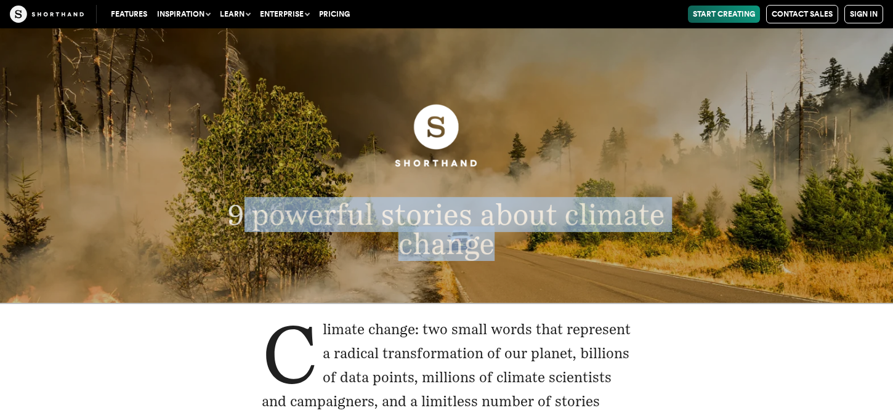
copy span "powerful stories about climate change"
click at [221, 212] on p "9 powerful stories about climate change" at bounding box center [447, 230] width 582 height 58
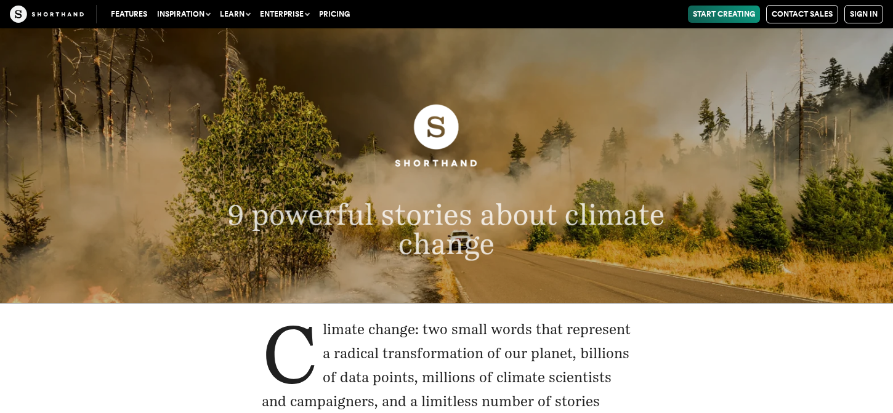
click at [646, 112] on figure at bounding box center [447, 138] width 582 height 110
click at [675, 149] on figure at bounding box center [447, 138] width 582 height 110
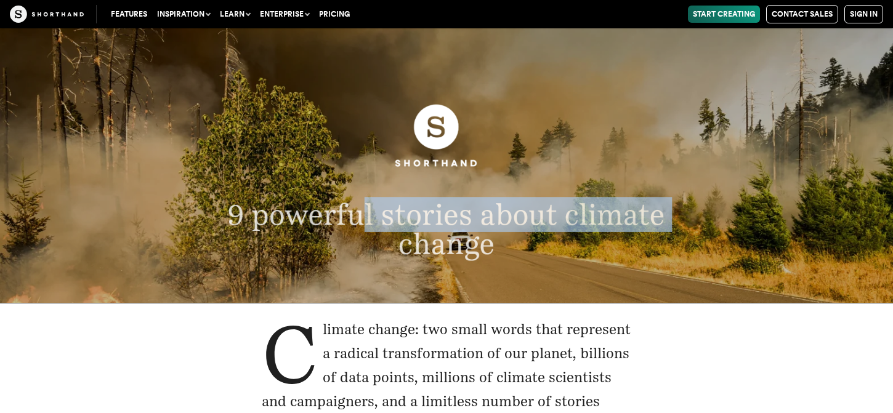
drag, startPoint x: 700, startPoint y: 214, endPoint x: 363, endPoint y: 215, distance: 337.6
click at [363, 215] on p "9 powerful stories about climate change" at bounding box center [447, 230] width 582 height 58
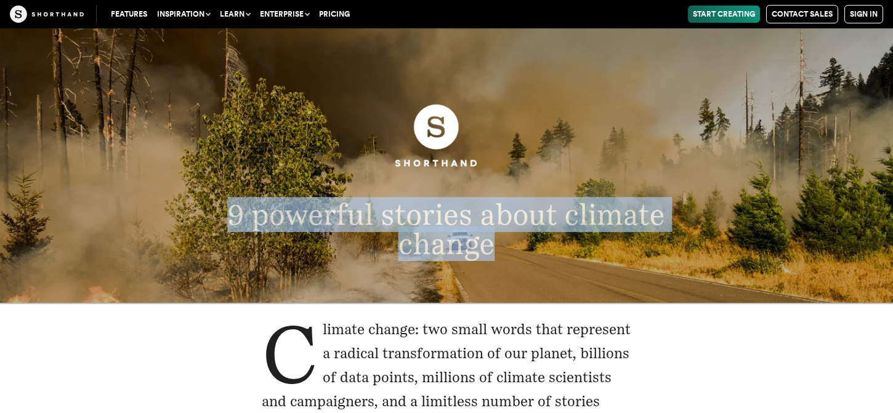
drag, startPoint x: 525, startPoint y: 257, endPoint x: 234, endPoint y: 209, distance: 295.2
click at [234, 209] on p "9 powerful stories about climate change" at bounding box center [447, 230] width 582 height 58
copy span "9 powerful stories about climate change"
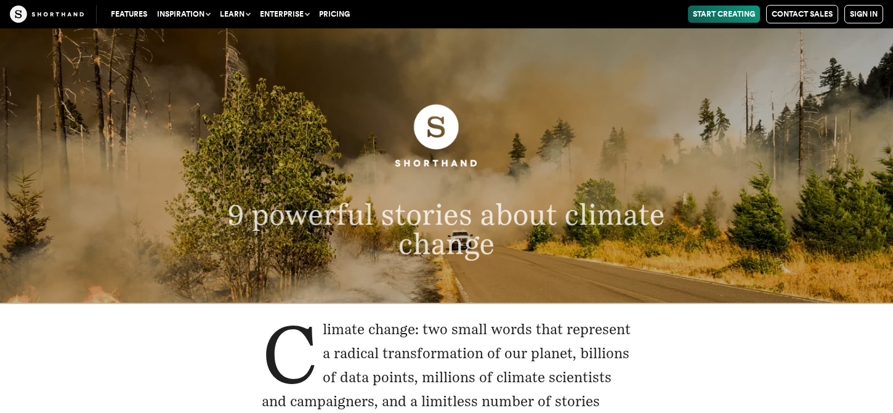
click at [735, 251] on p "9 powerful stories about climate change" at bounding box center [447, 230] width 582 height 58
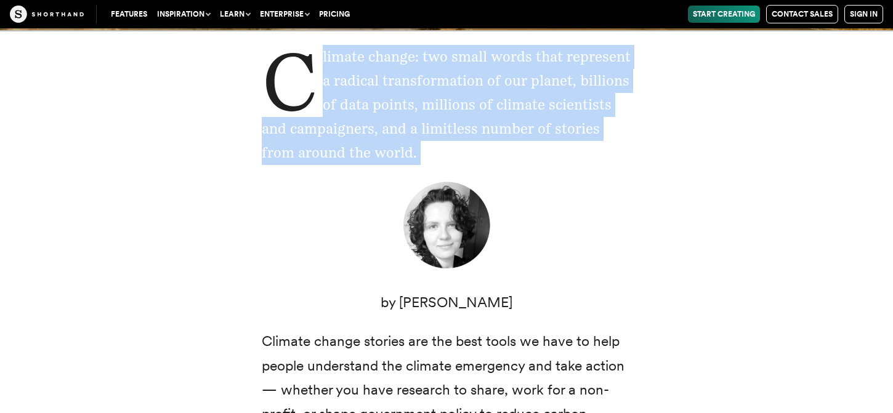
scroll to position [274, 0]
drag, startPoint x: 237, startPoint y: 68, endPoint x: 320, endPoint y: 235, distance: 186.5
click at [321, 235] on div "Climate change: two small words that represent a radical transformation of our …" at bounding box center [446, 394] width 419 height 700
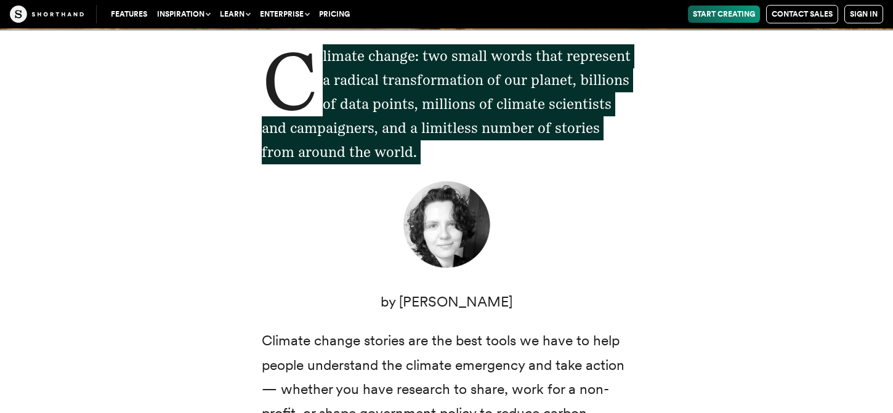
click at [717, 89] on div "Climate change: two small words that represent a radical transformation of our …" at bounding box center [447, 394] width 838 height 729
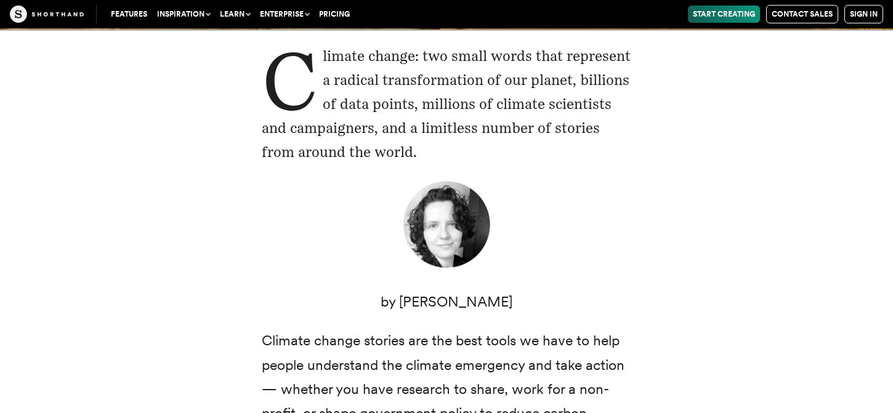
drag, startPoint x: 384, startPoint y: 151, endPoint x: 323, endPoint y: 64, distance: 106.5
click at [323, 64] on p "Climate change: two small words that represent a radical transformation of our …" at bounding box center [447, 104] width 370 height 120
copy p "limate change: two small words that represent a radical transformation of our p…"
click at [709, 121] on div "Climate change: two small words that represent a radical transformation of our …" at bounding box center [447, 394] width 838 height 729
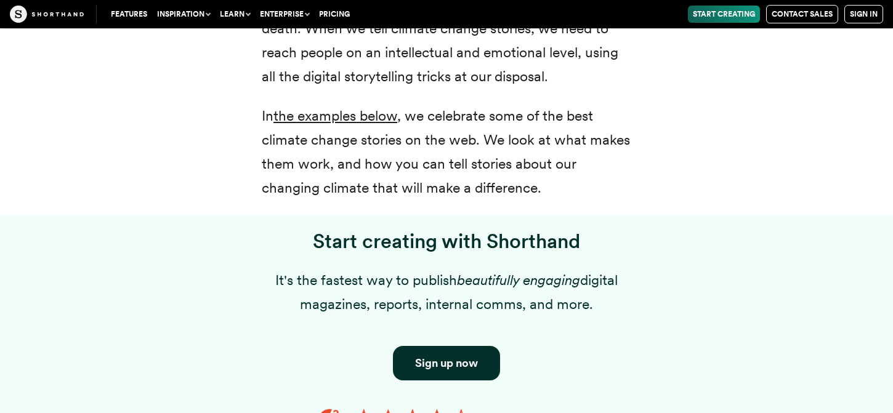
scroll to position [891, 0]
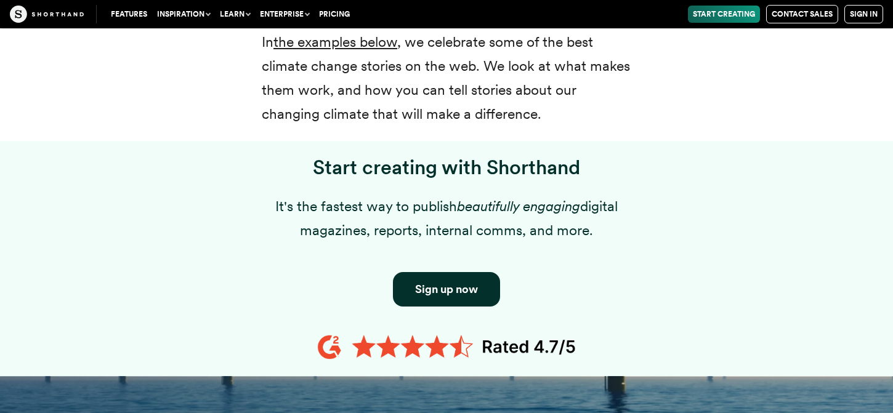
drag, startPoint x: 262, startPoint y: 83, endPoint x: 545, endPoint y: 124, distance: 285.0
copy div "Climate change stories are the best tools we have to help people understand the…"
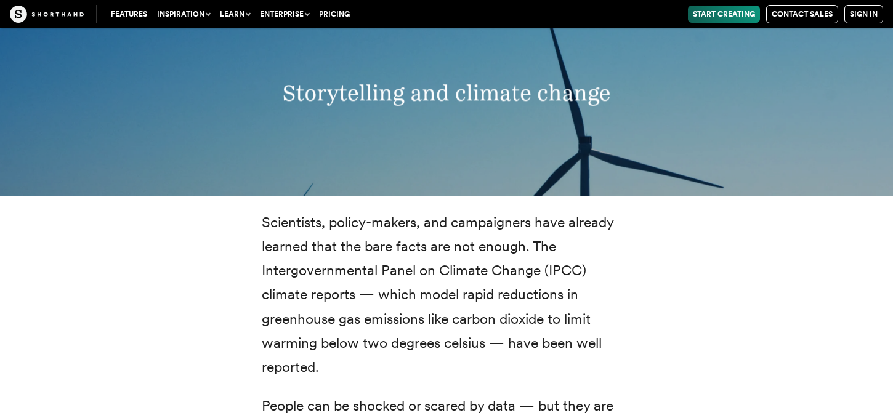
scroll to position [1278, 0]
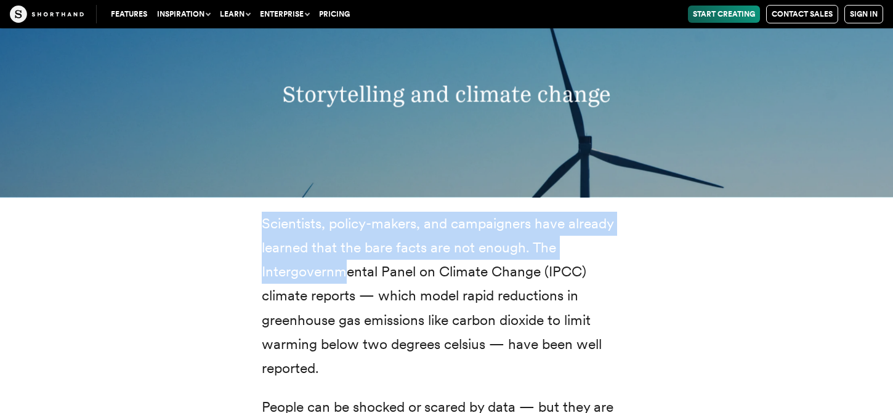
drag, startPoint x: 251, startPoint y: 218, endPoint x: 354, endPoint y: 274, distance: 116.9
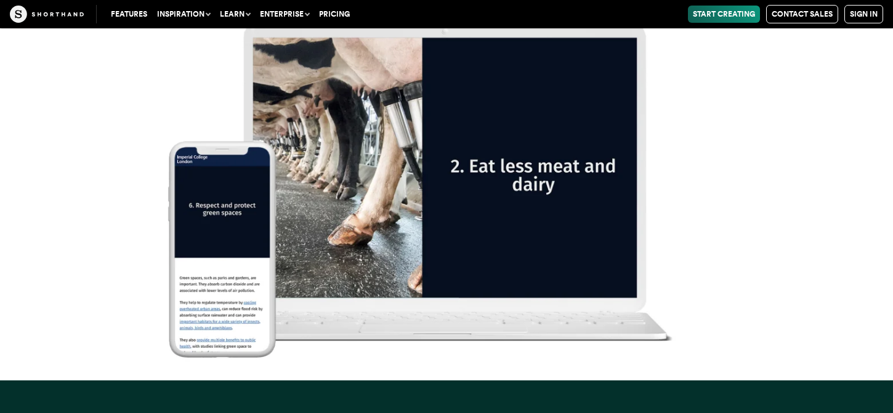
scroll to position [16218, 0]
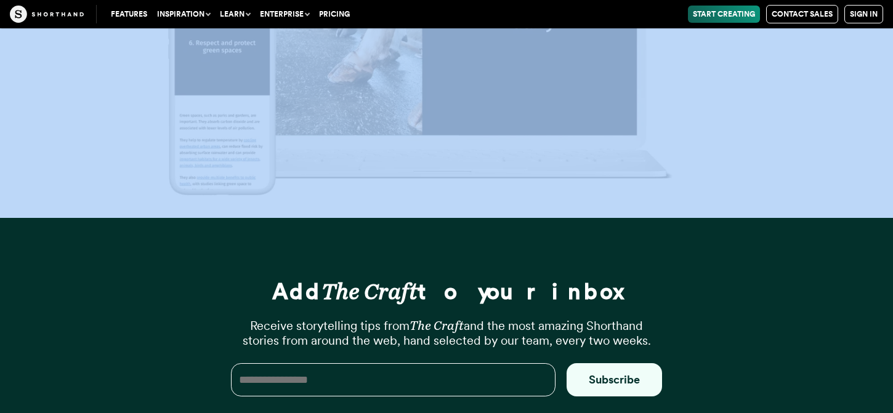
drag, startPoint x: 285, startPoint y: 93, endPoint x: 647, endPoint y: 79, distance: 363.1
copy article "Loremipsumdo sit ametcon adipis Elitseddoe, tempor-incidi, utl etdoloremag aliq…"
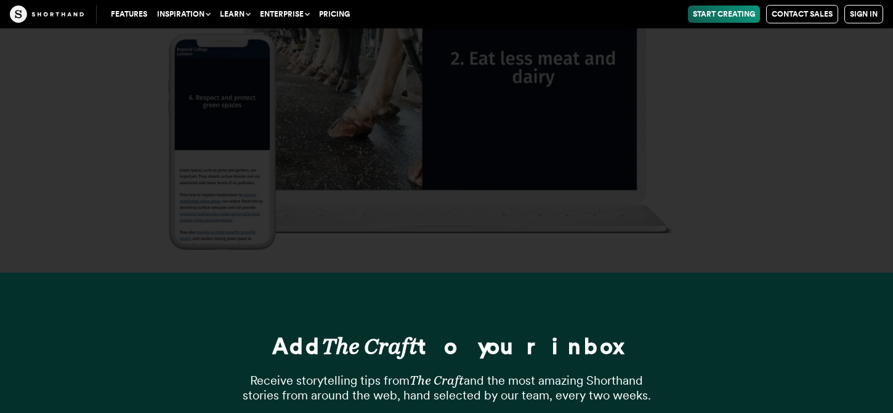
scroll to position [15993, 0]
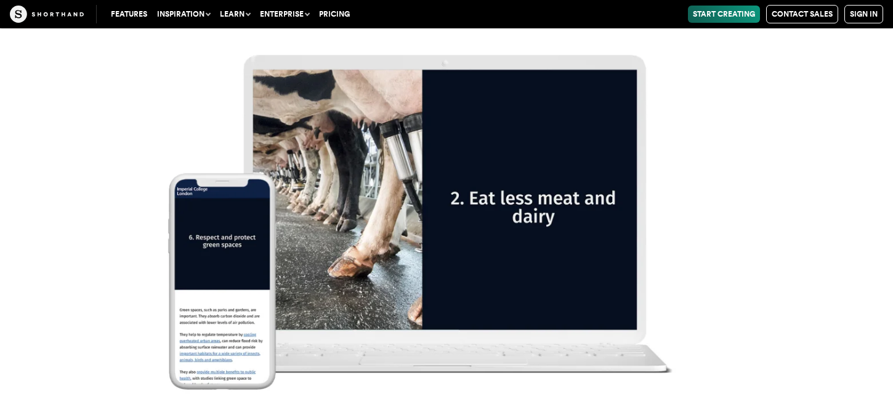
click at [793, 173] on sh-background-transition at bounding box center [446, 21] width 893 height 848
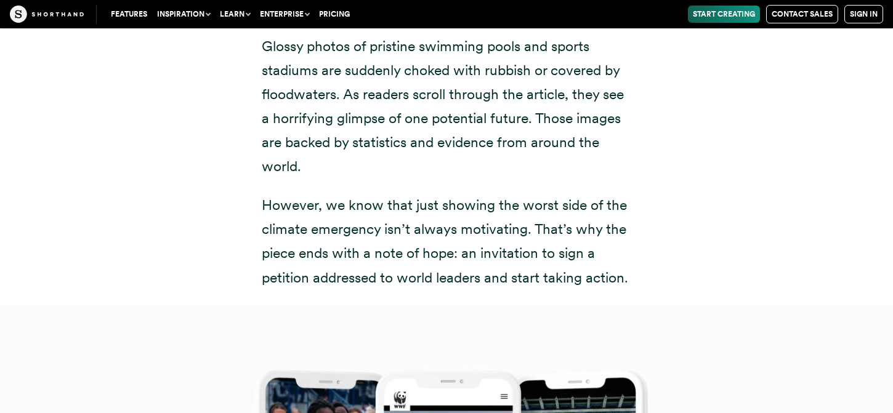
scroll to position [13959, 0]
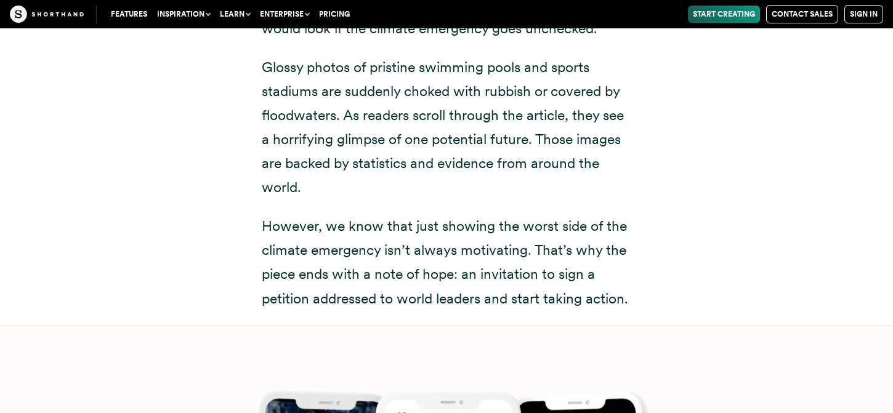
click at [278, 214] on p "However, we know that just showing the worst side of the climate emergency isn’…" at bounding box center [447, 262] width 370 height 96
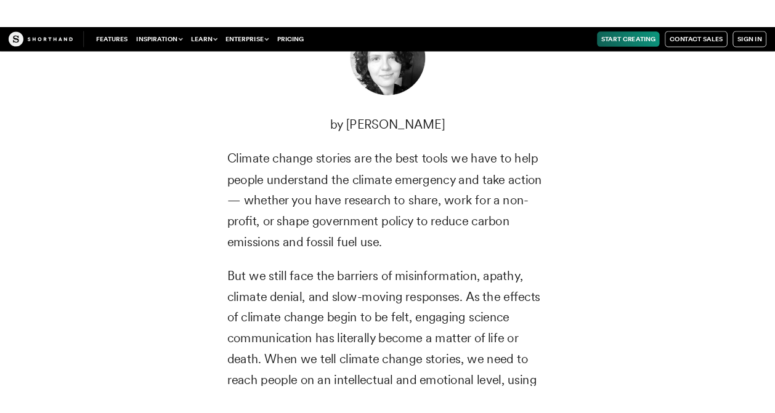
scroll to position [511, 0]
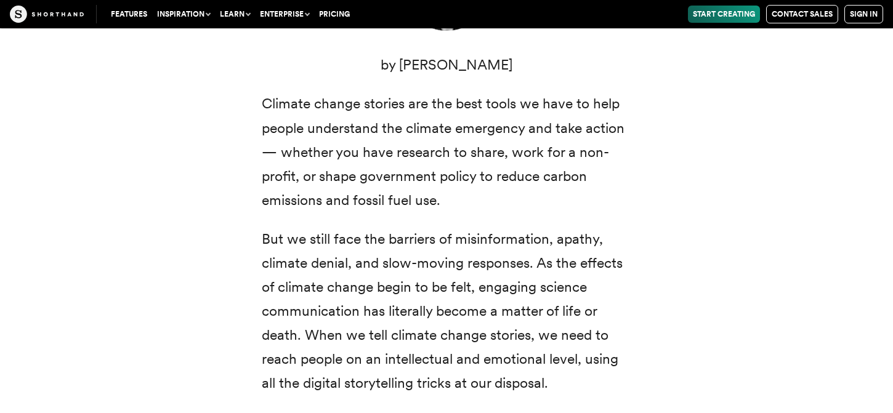
click at [704, 204] on div "Climate change: two small words that represent a radical transformation of our …" at bounding box center [447, 156] width 838 height 729
click at [702, 209] on div "Climate change: two small words that represent a radical transformation of our …" at bounding box center [447, 156] width 838 height 729
click at [581, 151] on p "Climate change stories are the best tools we have to help people understand the…" at bounding box center [447, 152] width 370 height 120
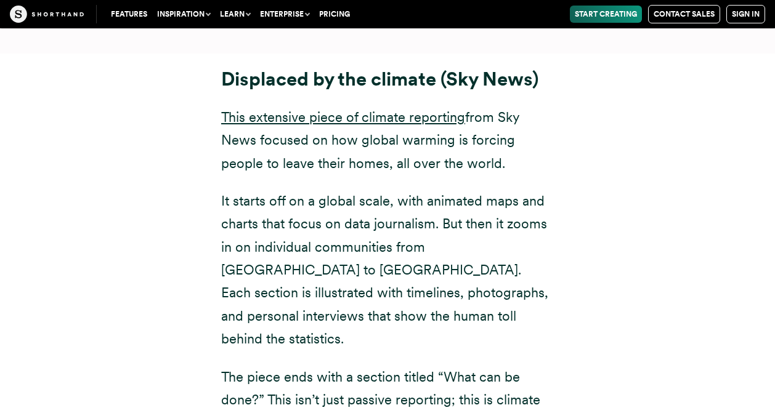
scroll to position [7221, 0]
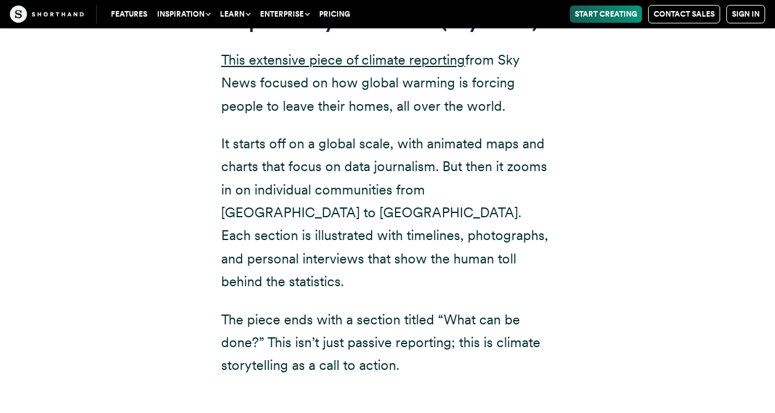
click at [383, 172] on p "It starts off on a global scale, with animated maps and charts that focus on da…" at bounding box center [387, 212] width 333 height 161
